Goal: Information Seeking & Learning: Understand process/instructions

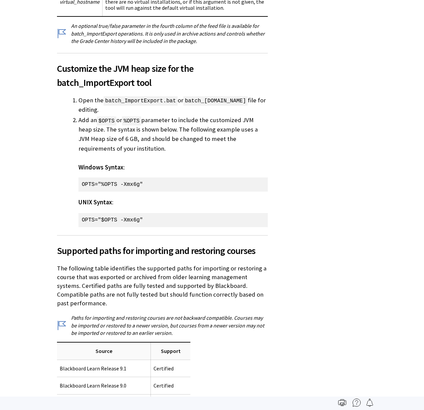
scroll to position [3736, 0]
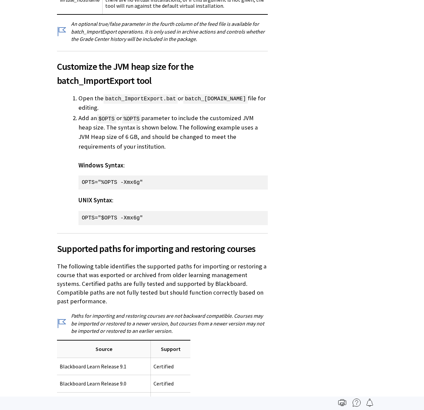
click at [146, 375] on td "Blackboard Learn Release 9.0" at bounding box center [104, 383] width 94 height 17
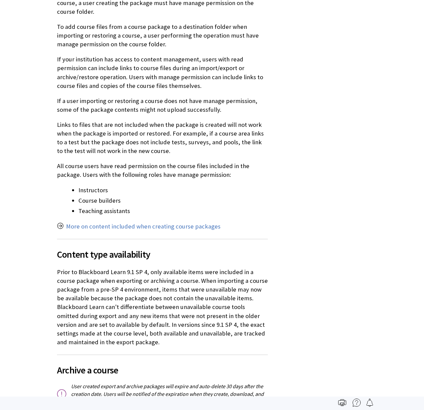
scroll to position [0, 0]
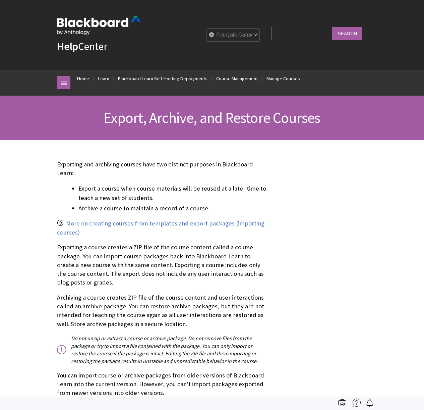
click at [297, 34] on input "Search Query" at bounding box center [301, 33] width 61 height 13
type input "x"
type input "export archive and restore courses"
click at [332, 27] on input "Search" at bounding box center [347, 33] width 30 height 13
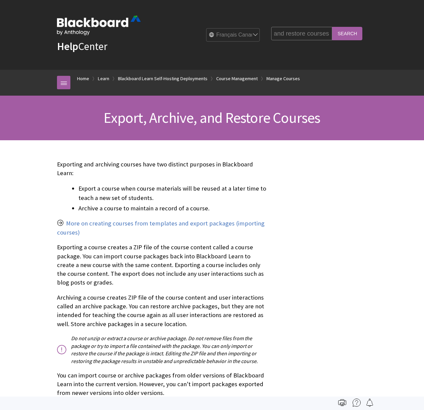
scroll to position [0, 0]
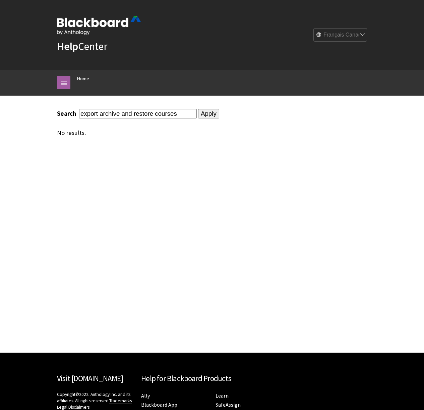
click at [153, 117] on input "export archive and restore courses" at bounding box center [138, 113] width 118 height 9
type input "archive courses"
click at [198, 109] on input "Apply" at bounding box center [208, 113] width 21 height 9
click at [147, 114] on input "archive courses" at bounding box center [138, 113] width 118 height 9
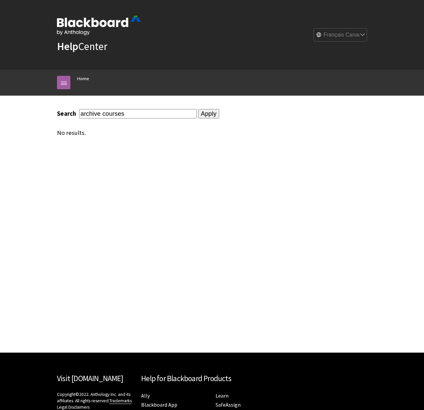
click at [326, 38] on select "English عربية Català Cymraeg Deutsch Español Suomi Français עברית Italiano 日本語 …" at bounding box center [341, 35] width 54 height 13
select select "/search?query=archive%20courses"
click at [316, 29] on select "English عربية Català Cymraeg Deutsch Español Suomi Français עברית Italiano 日本語 …" at bounding box center [341, 35] width 54 height 13
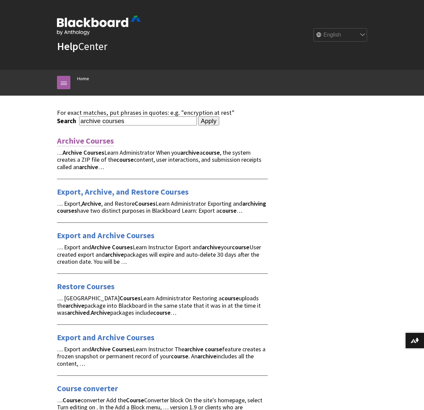
click at [86, 145] on link "Archive Courses" at bounding box center [85, 141] width 57 height 11
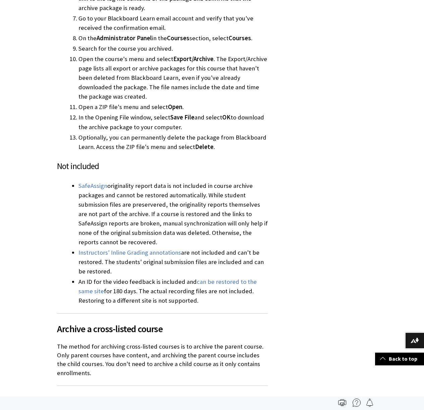
scroll to position [566, 0]
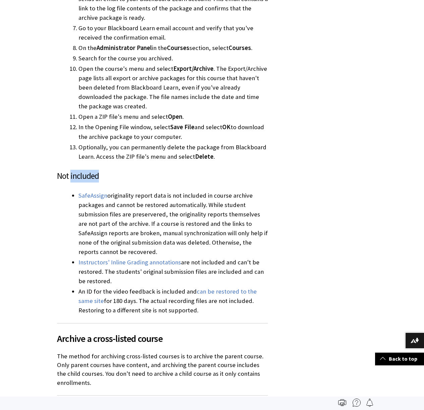
click at [82, 170] on h3 "Not included" at bounding box center [162, 176] width 211 height 13
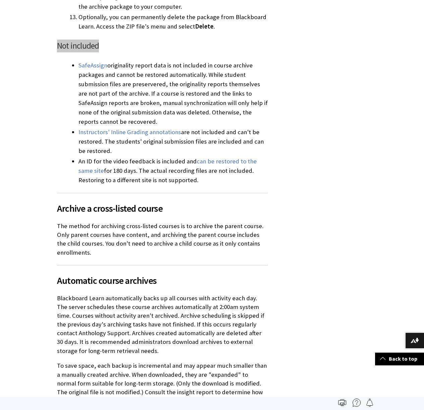
scroll to position [665, 0]
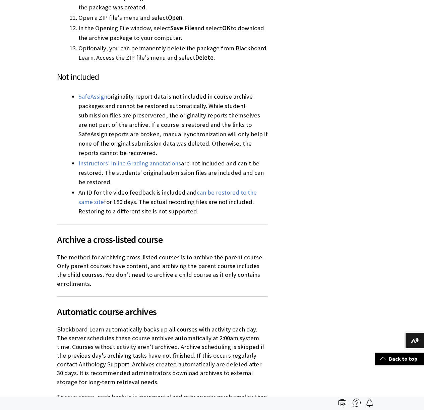
click at [174, 253] on p "The method for archiving cross-listed courses is to archive the parent course. …" at bounding box center [162, 270] width 211 height 35
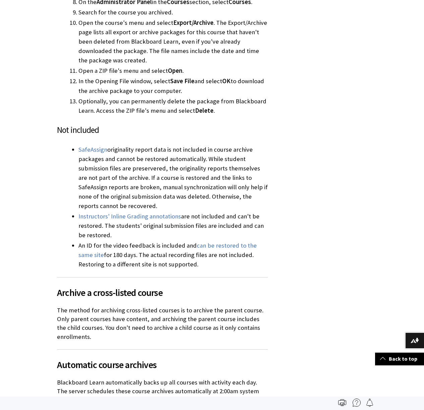
scroll to position [606, 0]
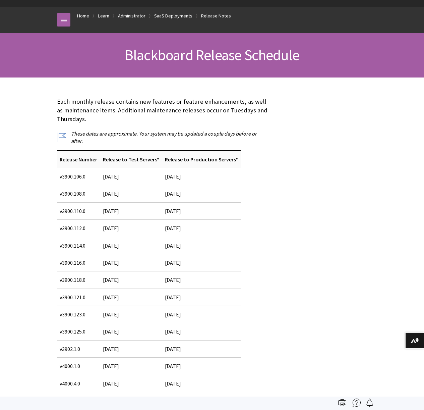
scroll to position [80, 0]
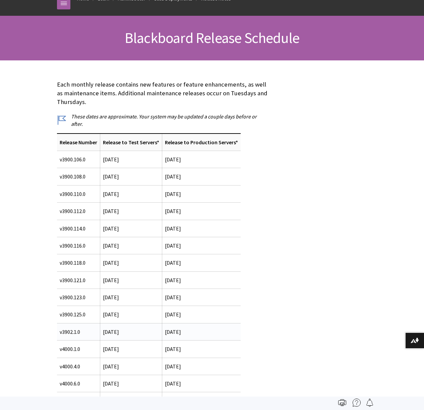
click at [119, 328] on span "[DATE]" at bounding box center [111, 331] width 16 height 7
drag, startPoint x: 127, startPoint y: 323, endPoint x: 220, endPoint y: 323, distance: 92.9
click at [119, 328] on span "[DATE]" at bounding box center [111, 331] width 16 height 7
copy span "[DATE]"
